Goal: Navigation & Orientation: Find specific page/section

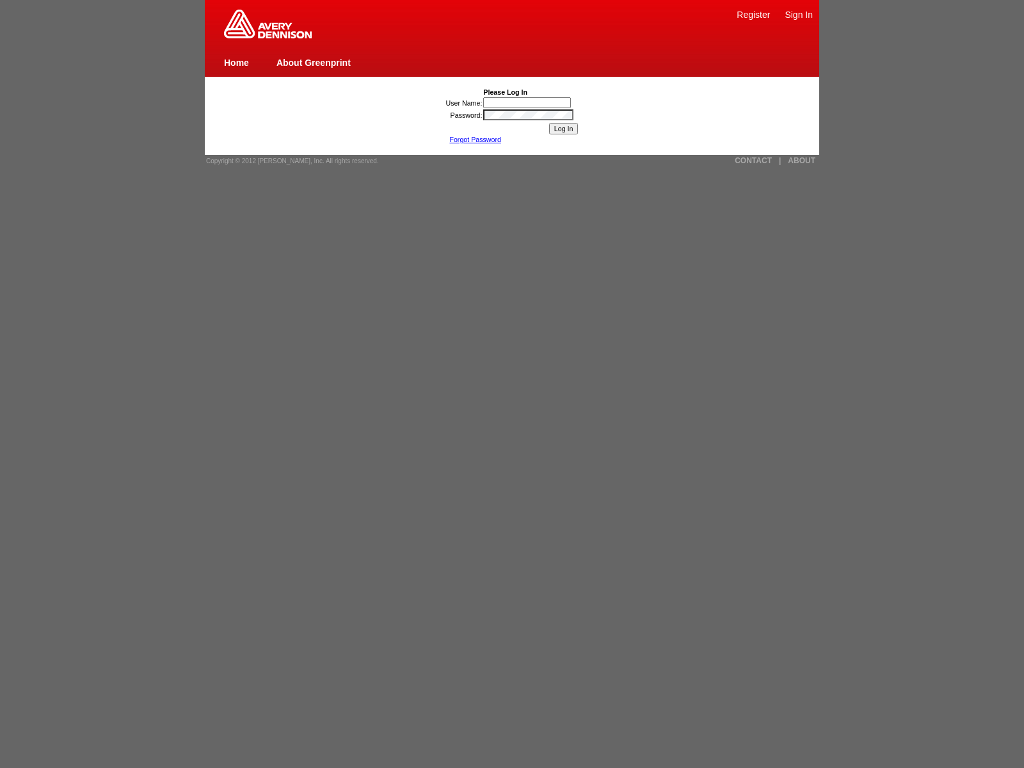
click at [267, 36] on img at bounding box center [268, 24] width 88 height 29
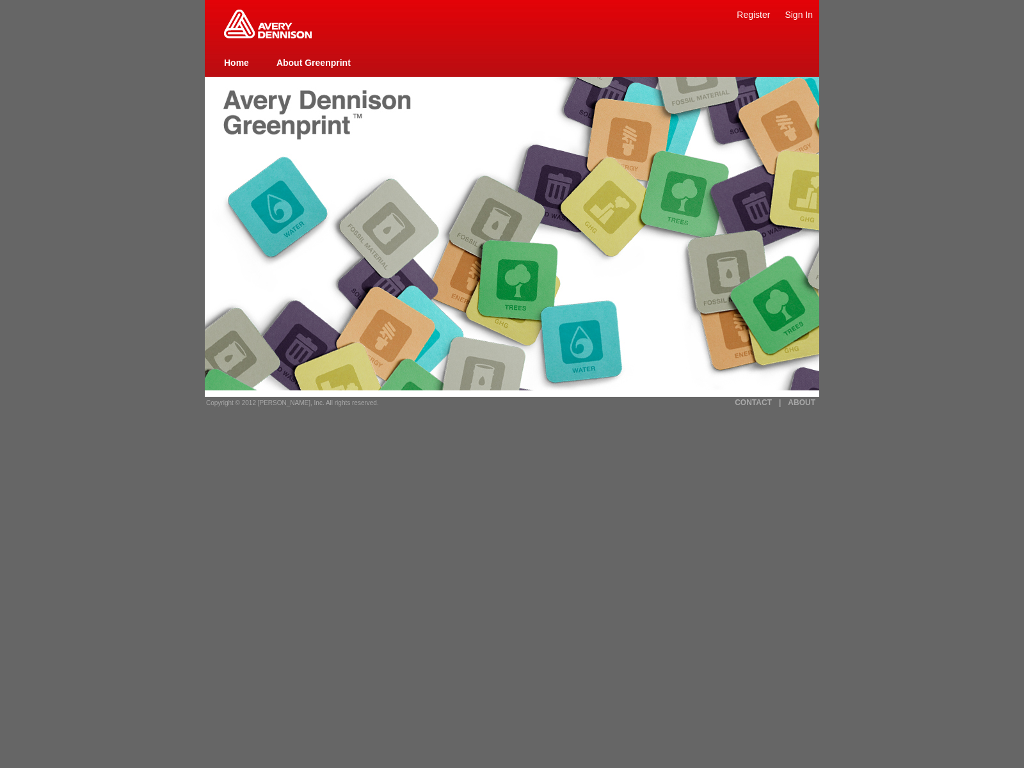
click at [801, 402] on link "ABOUT" at bounding box center [802, 402] width 28 height 9
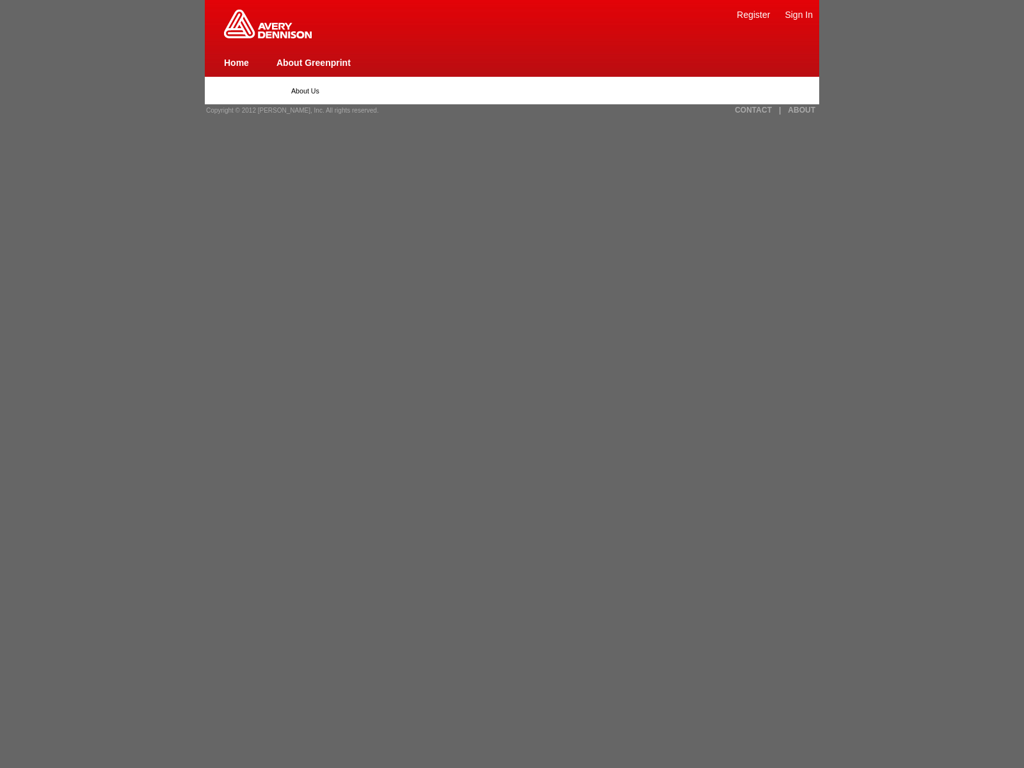
click at [267, 36] on img at bounding box center [268, 24] width 88 height 29
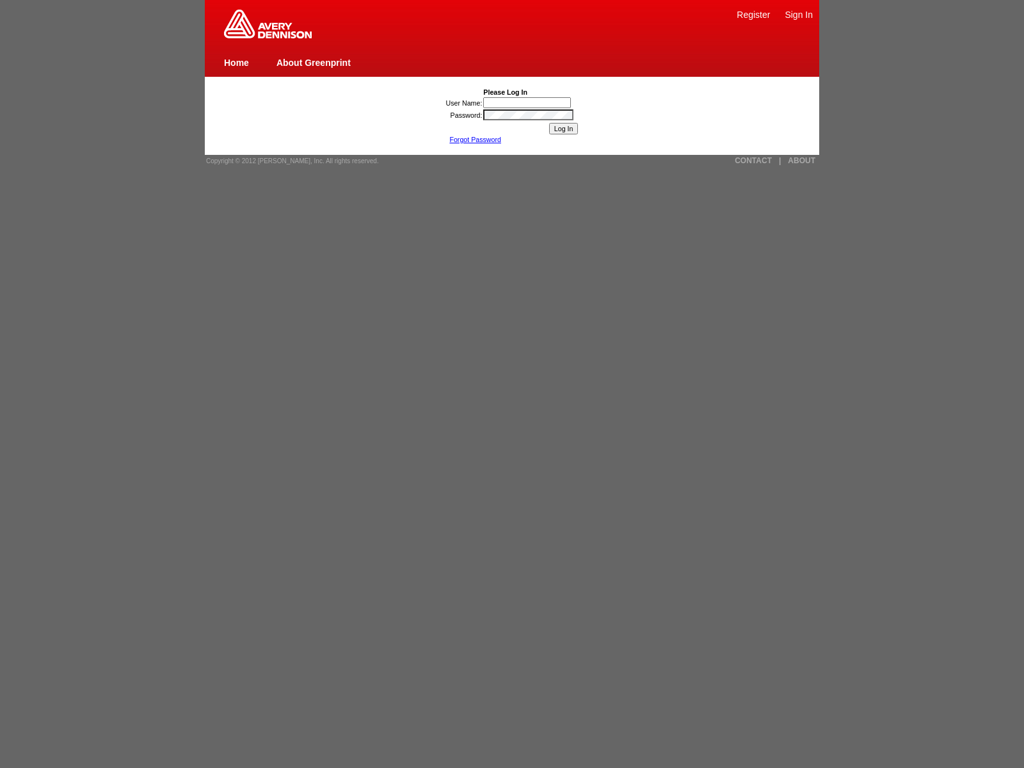
click at [267, 36] on img at bounding box center [268, 24] width 88 height 29
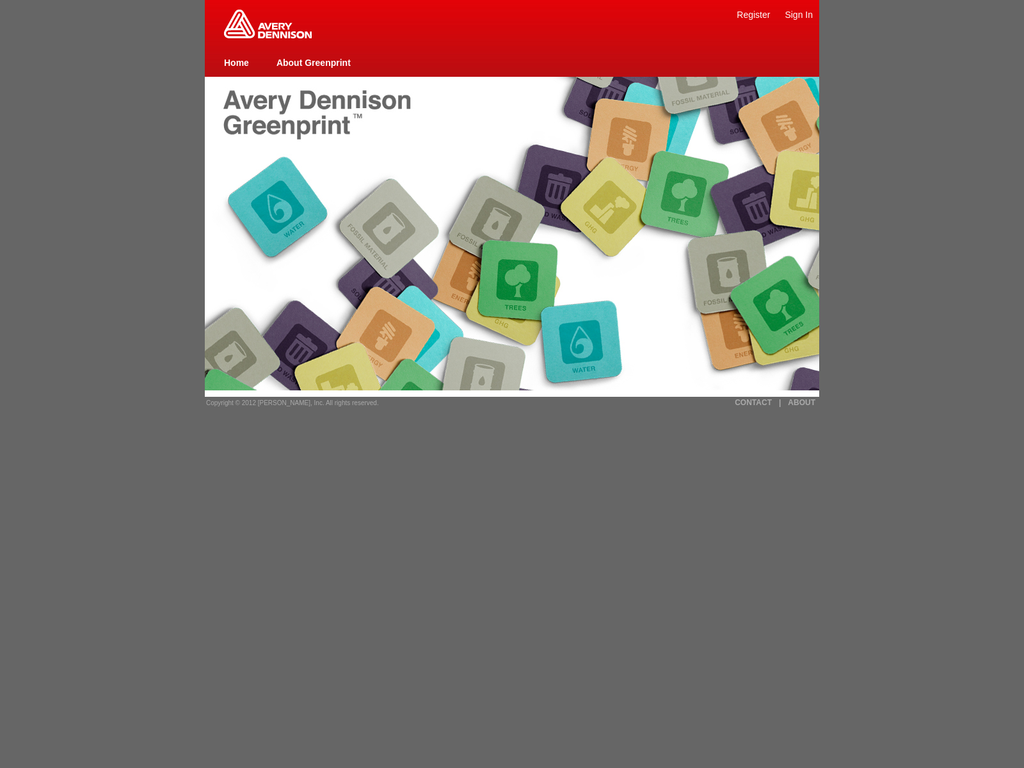
click at [801, 402] on link "ABOUT" at bounding box center [802, 402] width 28 height 9
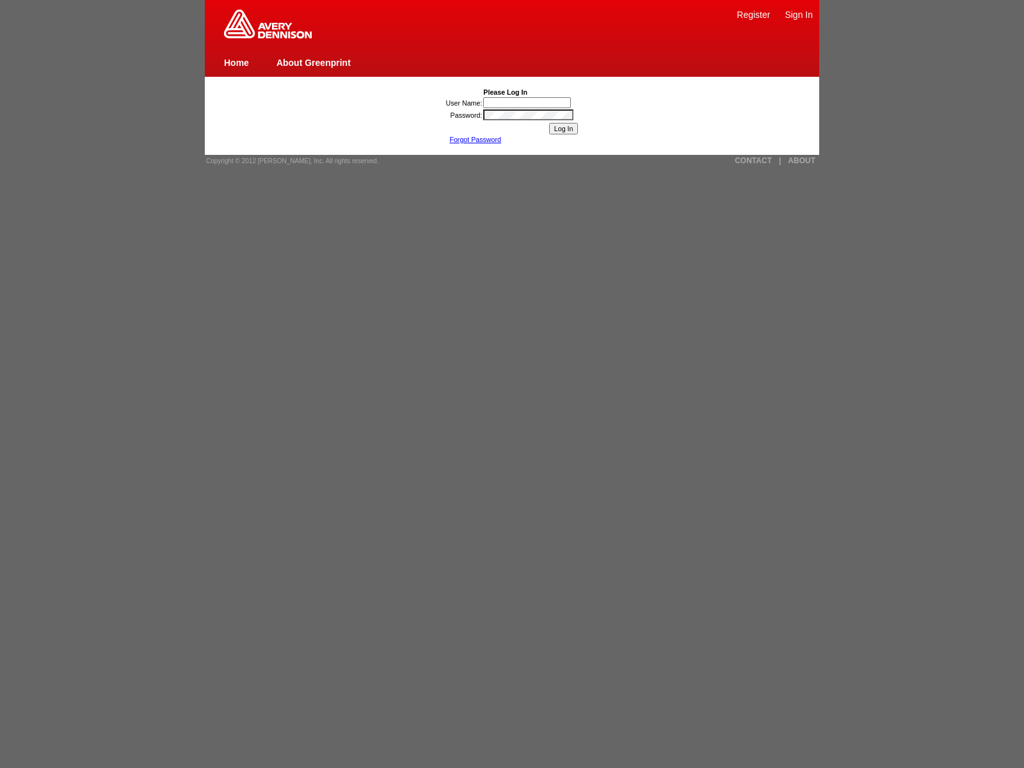
click at [267, 36] on img at bounding box center [268, 24] width 88 height 29
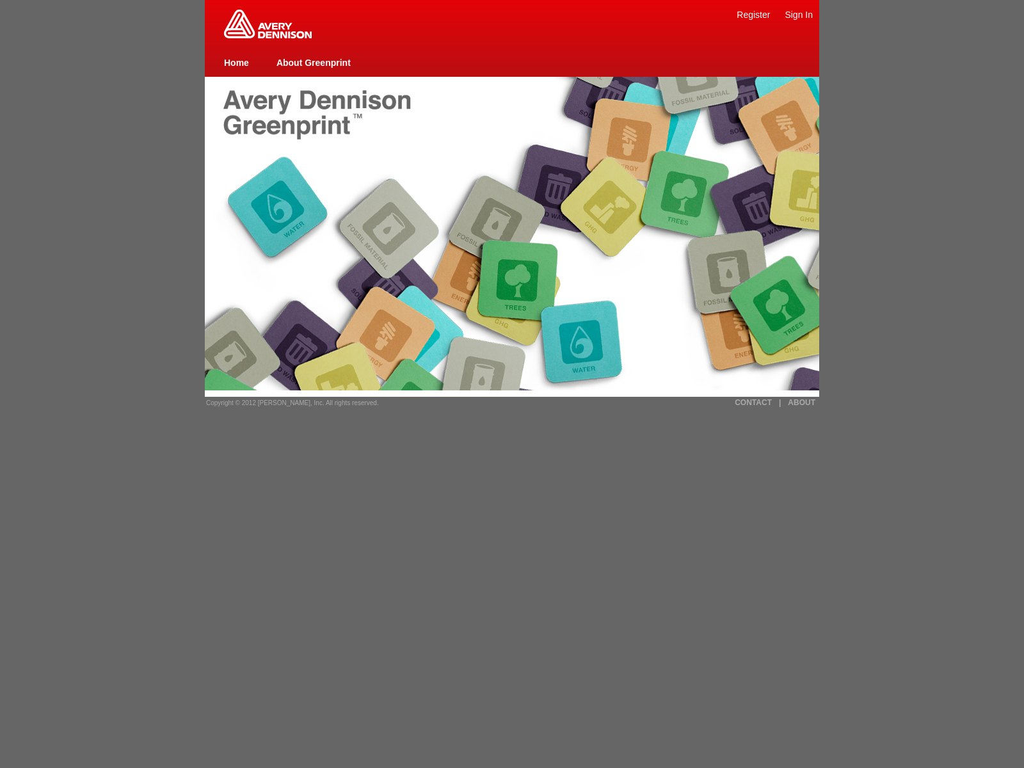
click at [801, 402] on link "ABOUT" at bounding box center [802, 402] width 28 height 9
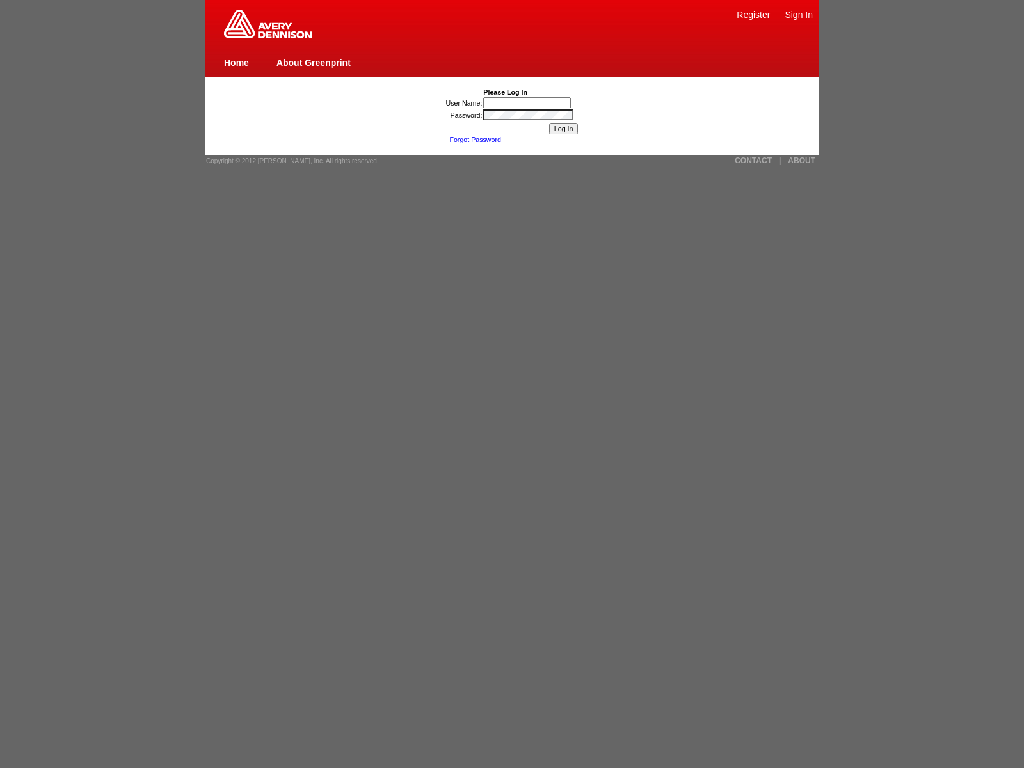
click at [267, 36] on img at bounding box center [268, 24] width 88 height 29
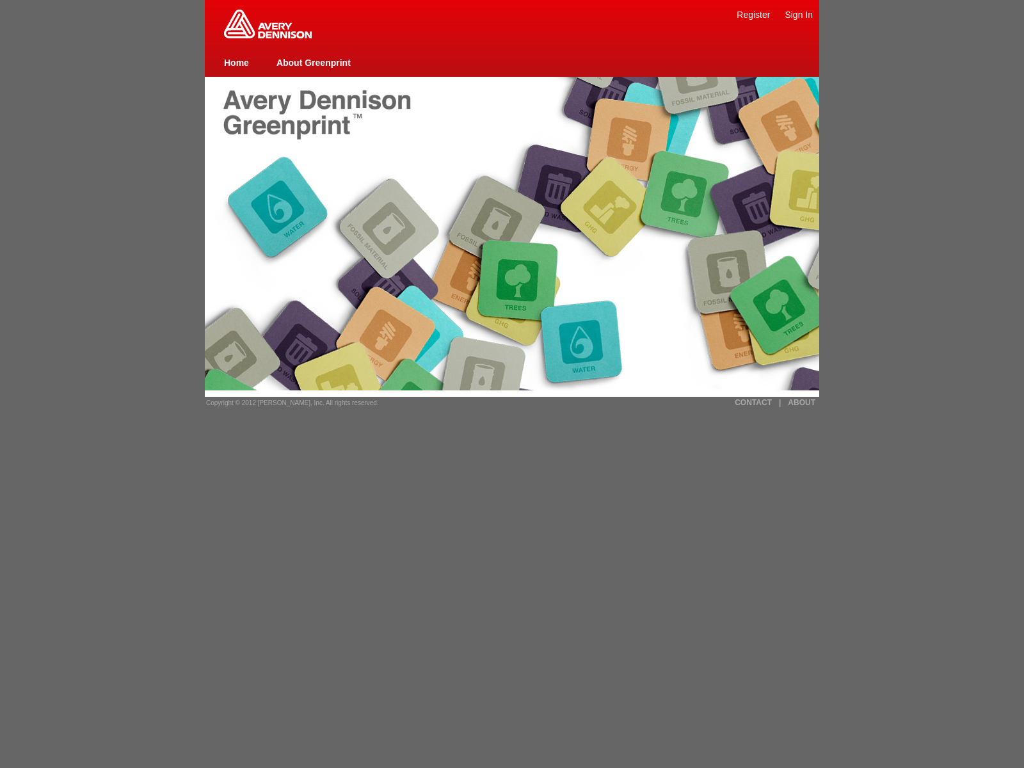
click at [801, 402] on link "ABOUT" at bounding box center [802, 402] width 28 height 9
